Goal: Navigation & Orientation: Understand site structure

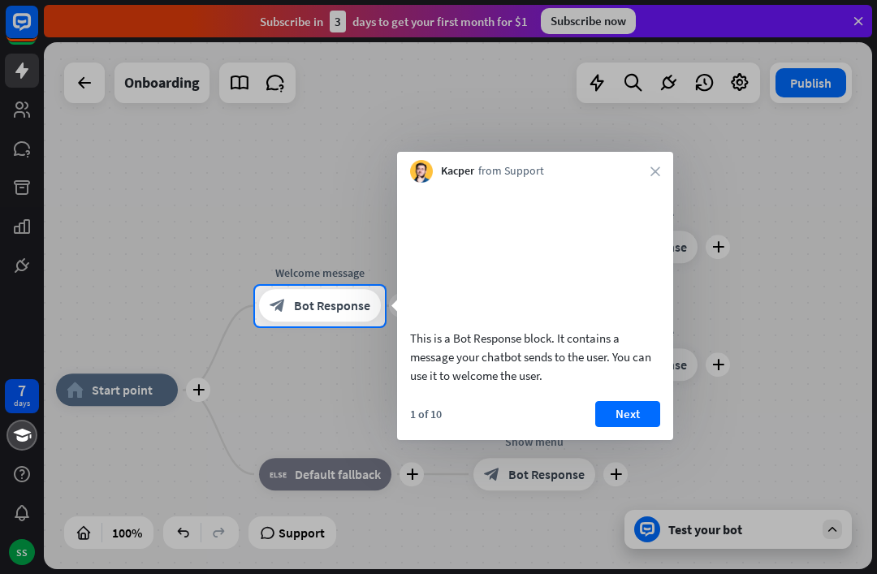
click at [647, 181] on div "Kacper from Support close" at bounding box center [535, 167] width 276 height 31
click at [656, 171] on icon "close" at bounding box center [656, 172] width 10 height 10
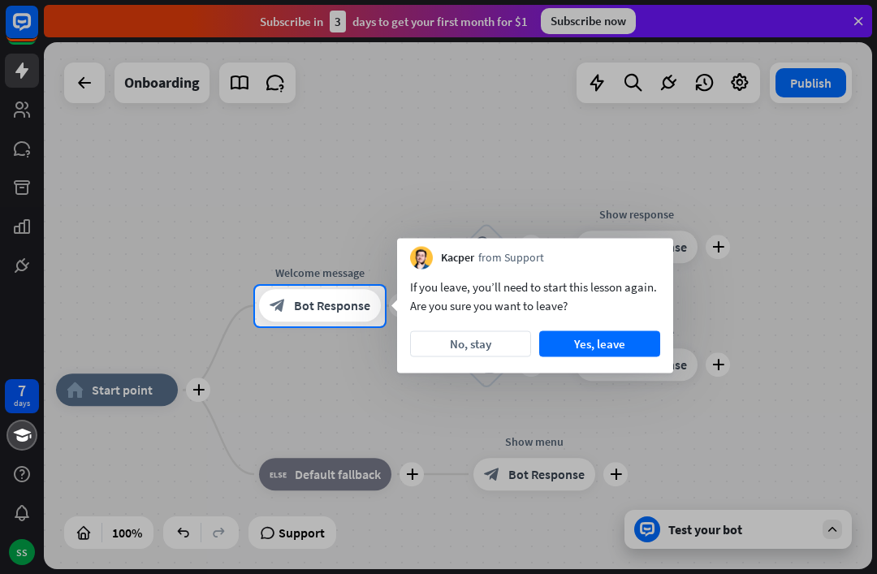
click at [658, 172] on div at bounding box center [438, 143] width 877 height 286
click at [473, 353] on button "No, stay" at bounding box center [470, 344] width 121 height 26
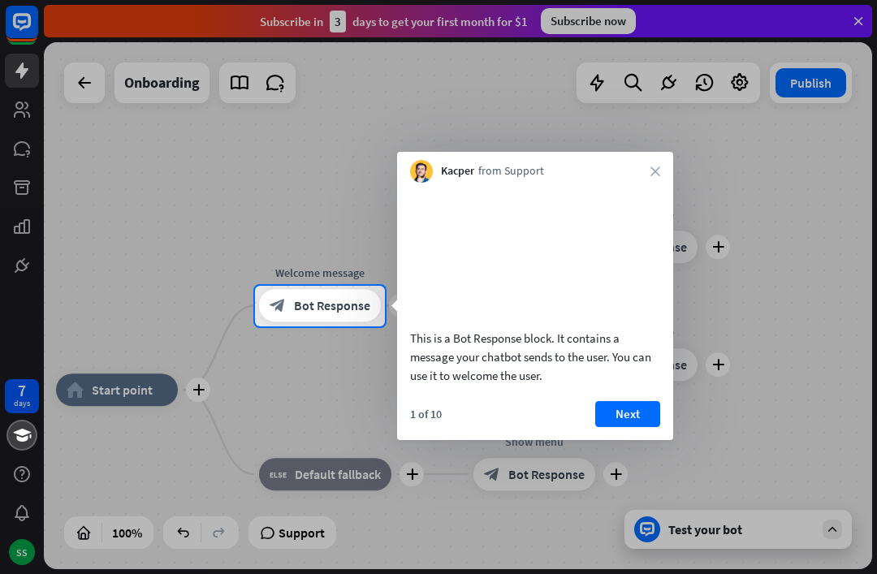
click at [672, 174] on div "Kacper from Support close" at bounding box center [535, 167] width 276 height 31
click at [652, 175] on icon "close" at bounding box center [656, 172] width 10 height 10
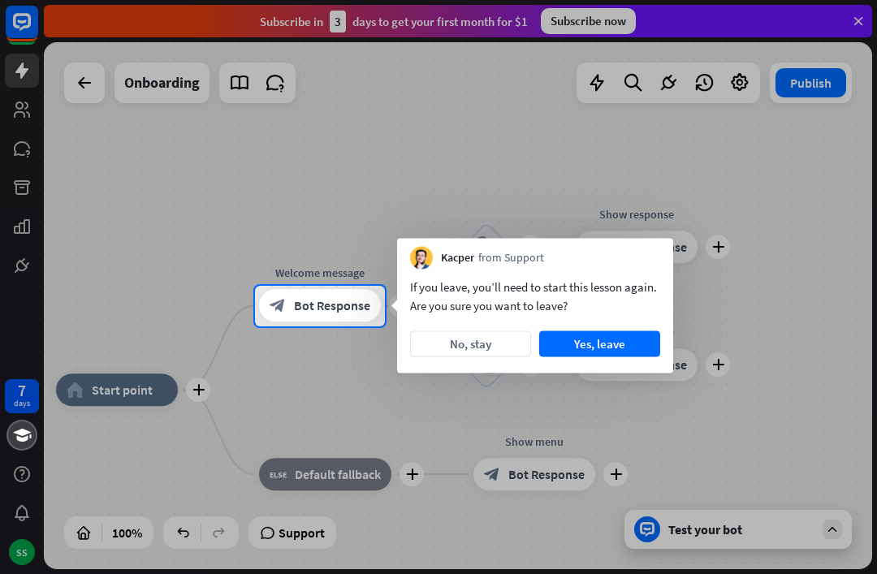
click at [598, 351] on button "Yes, leave" at bounding box center [599, 344] width 121 height 26
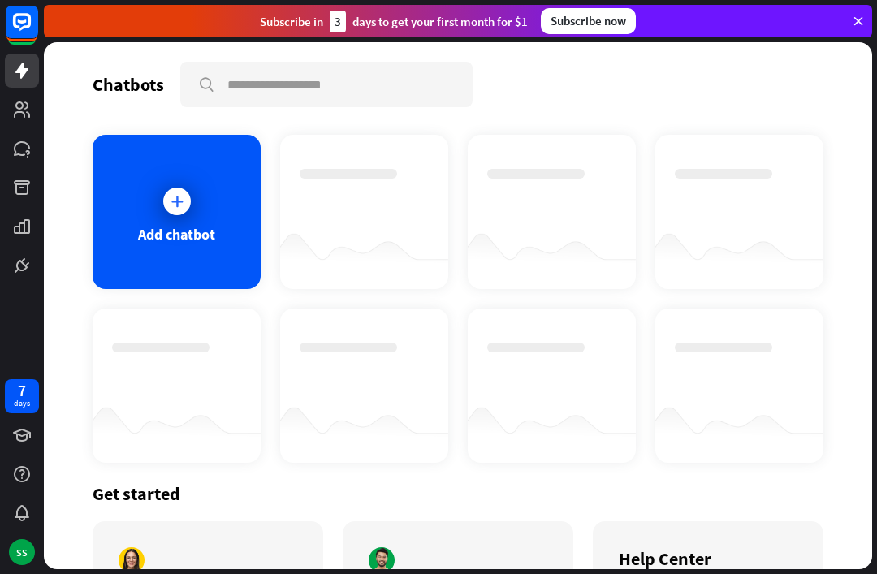
click at [0, 0] on icon at bounding box center [0, 0] width 0 height 0
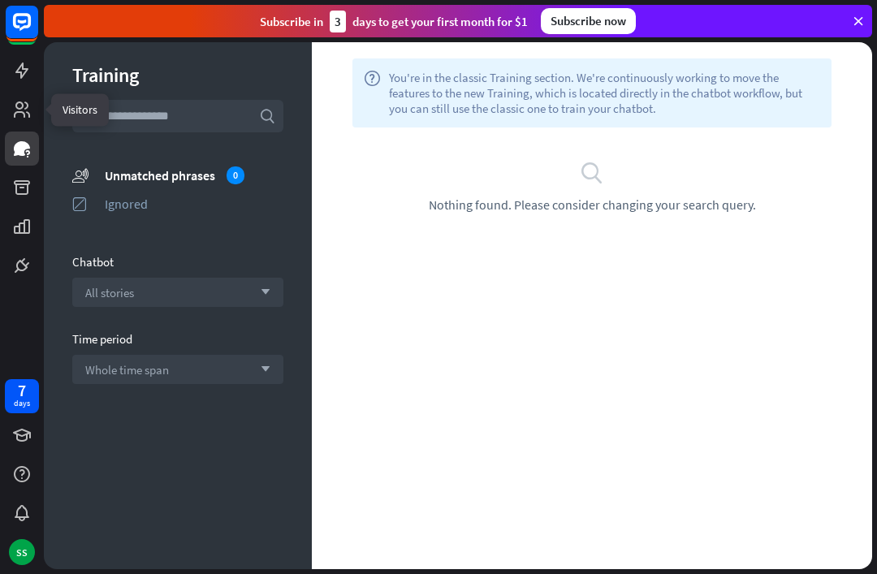
click at [0, 0] on icon at bounding box center [0, 0] width 0 height 0
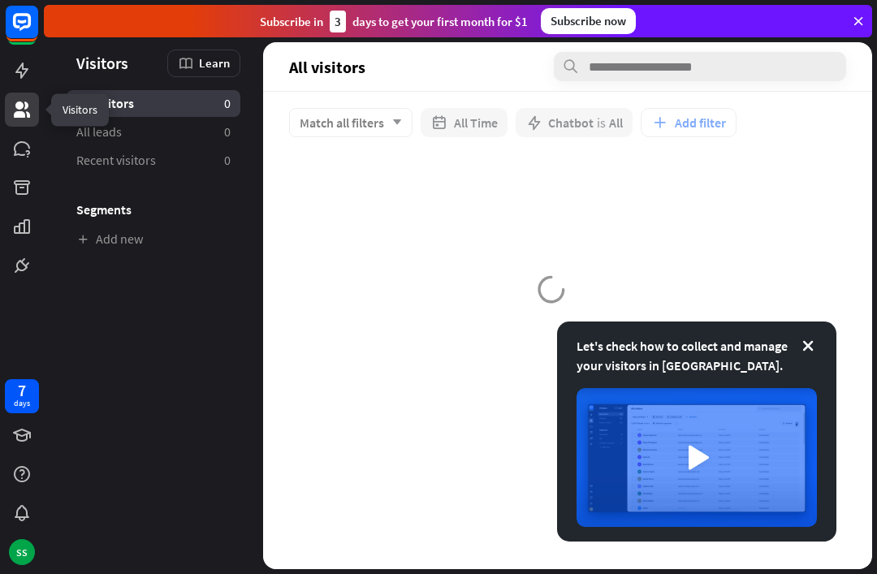
click at [0, 0] on icon at bounding box center [0, 0] width 0 height 0
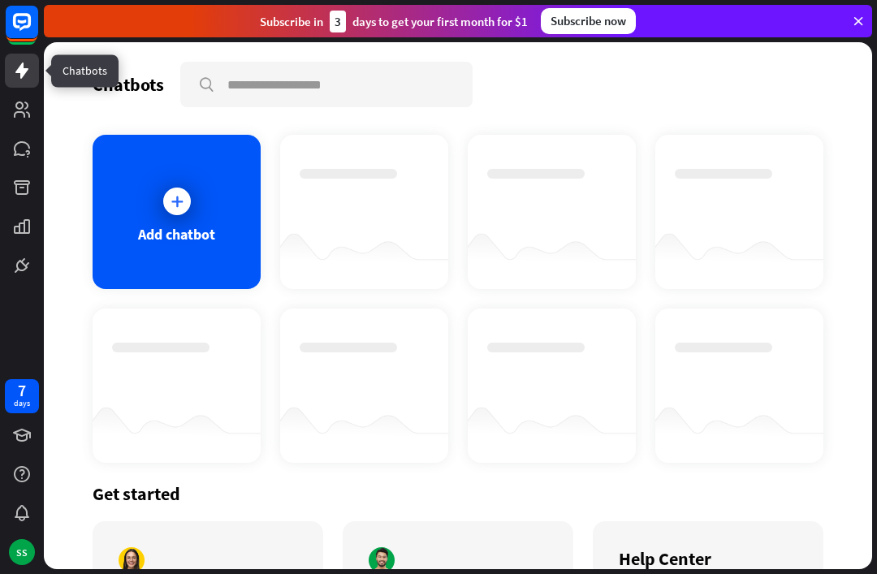
click at [163, 192] on div at bounding box center [177, 201] width 41 height 41
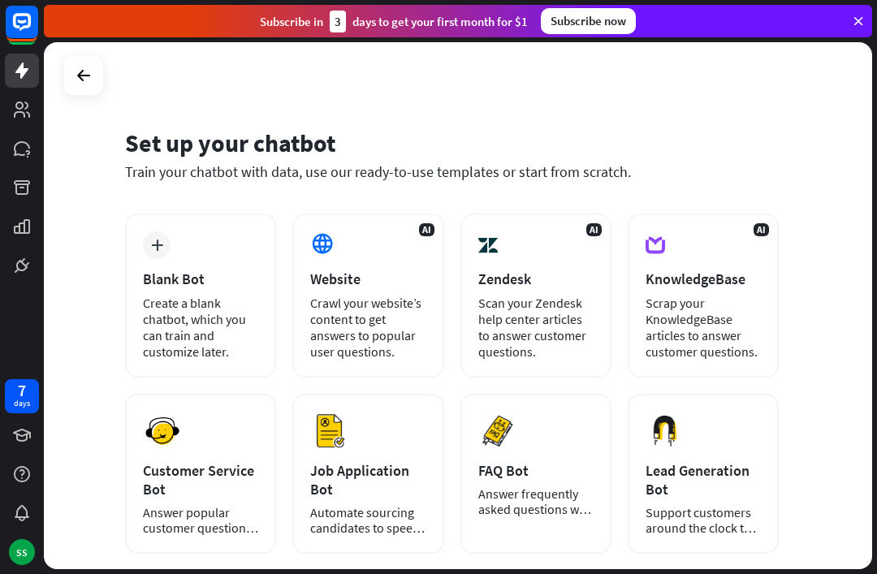
scroll to position [-2, 0]
click at [84, 75] on icon at bounding box center [83, 75] width 19 height 19
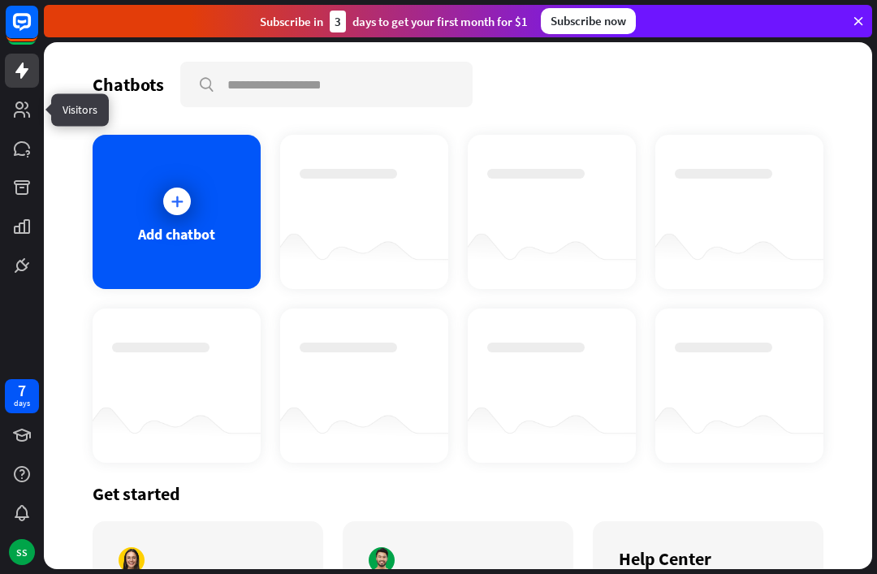
click at [0, 0] on icon at bounding box center [0, 0] width 0 height 0
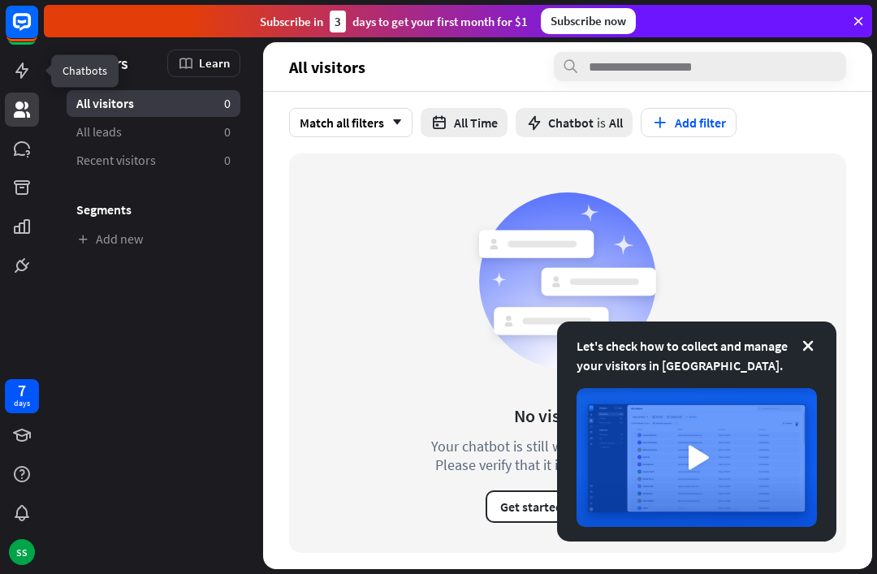
click at [0, 0] on icon at bounding box center [0, 0] width 0 height 0
